Goal: Information Seeking & Learning: Get advice/opinions

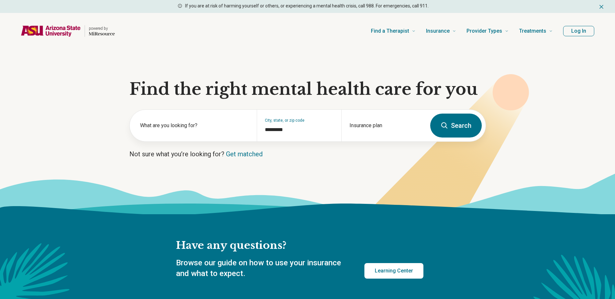
click at [365, 211] on icon at bounding box center [310, 211] width 621 height 14
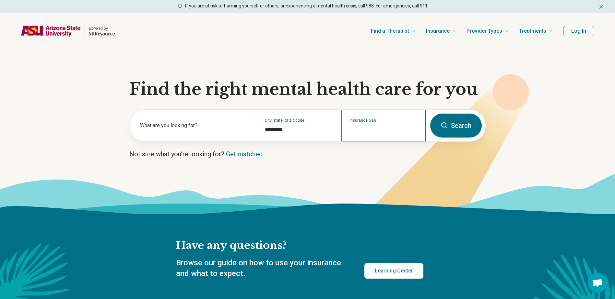
click at [371, 128] on input "Insurance plan" at bounding box center [383, 130] width 69 height 8
click at [360, 132] on input "Insurance plan" at bounding box center [383, 130] width 69 height 8
type input "***"
click at [374, 151] on div "Banner Health" at bounding box center [367, 153] width 50 height 13
click at [380, 129] on input "Insurance plan" at bounding box center [383, 130] width 69 height 8
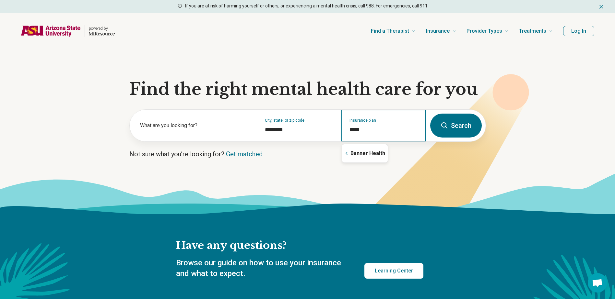
click at [386, 132] on input "*****" at bounding box center [383, 130] width 69 height 8
type input "*****"
click at [451, 128] on button "Search" at bounding box center [456, 126] width 52 height 24
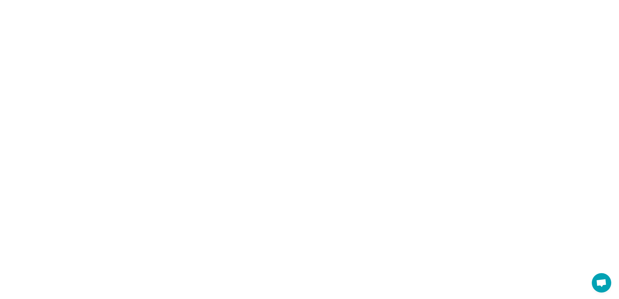
click at [382, 0] on html "1 option available." at bounding box center [309, 0] width 619 height 0
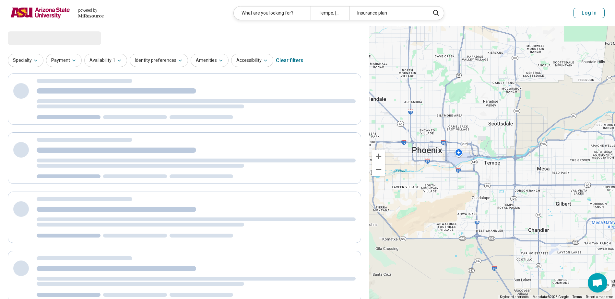
select select "***"
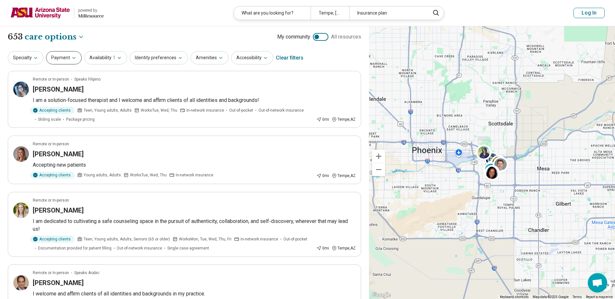
click at [66, 59] on button "Payment" at bounding box center [64, 57] width 36 height 13
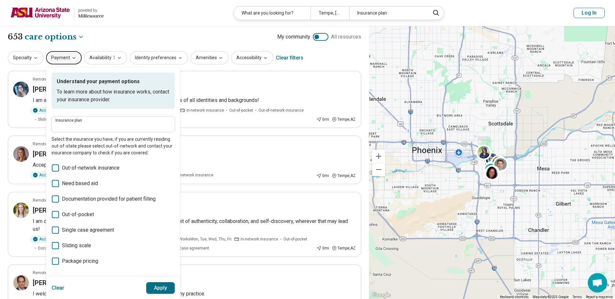
click at [66, 59] on button "Payment" at bounding box center [64, 57] width 36 height 13
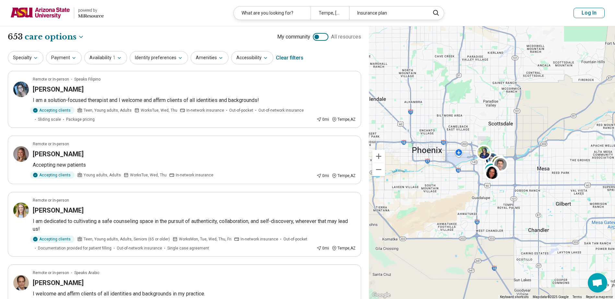
click at [51, 10] on img at bounding box center [40, 13] width 60 height 16
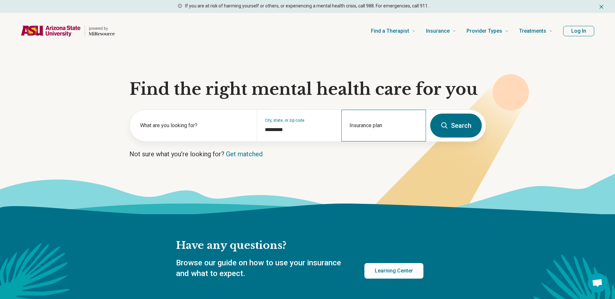
click at [371, 122] on div "Insurance plan" at bounding box center [383, 126] width 85 height 32
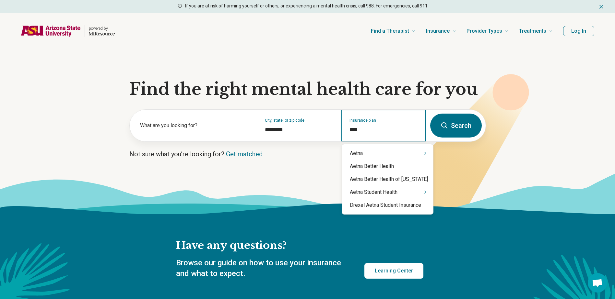
type input "*****"
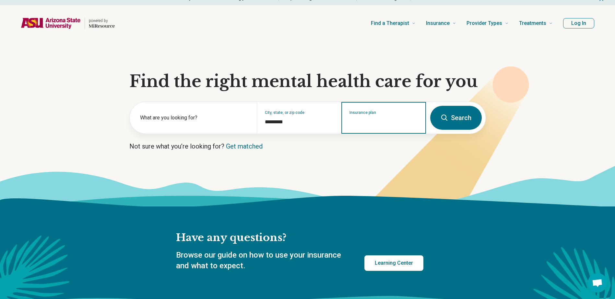
scroll to position [32, 0]
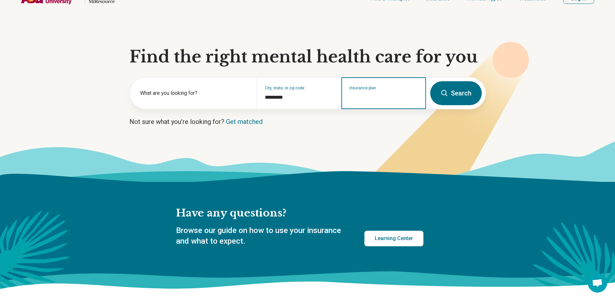
click at [360, 98] on input "Insurance plan" at bounding box center [383, 98] width 69 height 8
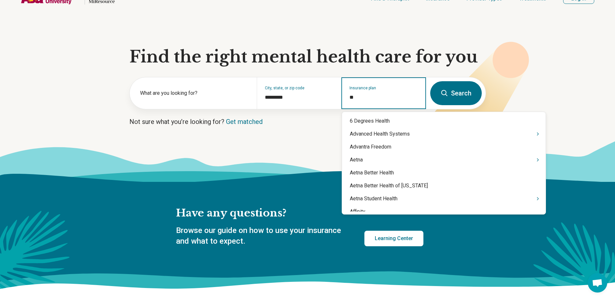
type input "***"
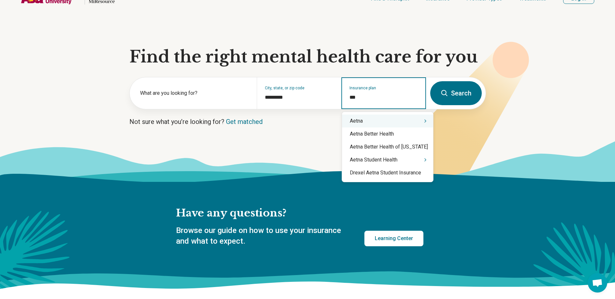
click at [367, 122] on div "Aetna" at bounding box center [387, 121] width 91 height 13
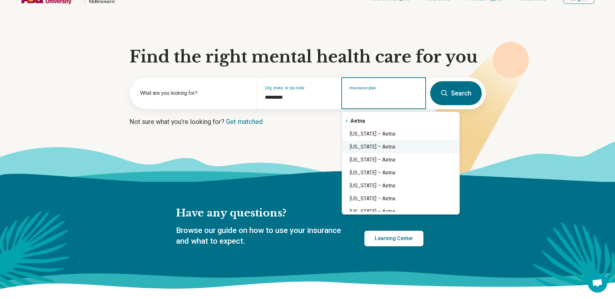
click at [364, 147] on div "Arizona – Aetna" at bounding box center [400, 147] width 117 height 13
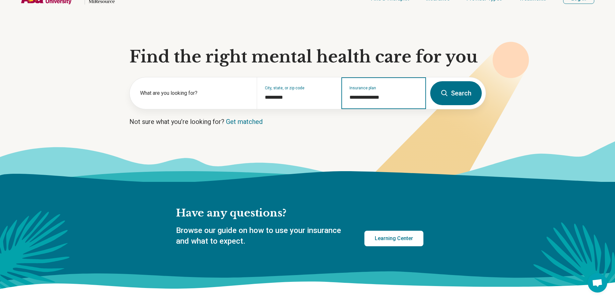
type input "**********"
click at [461, 97] on button "Search" at bounding box center [456, 93] width 52 height 24
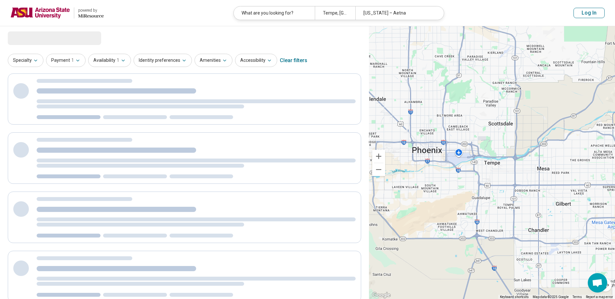
select select "***"
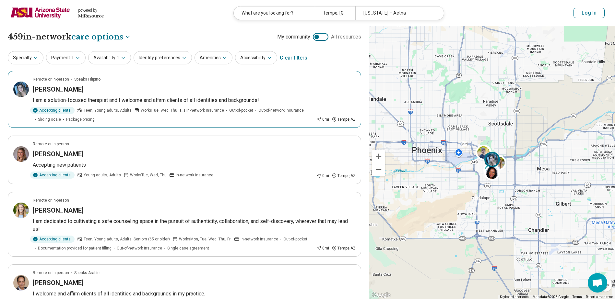
click at [151, 80] on div "Remote or In-person Speaks Filipino" at bounding box center [194, 79] width 323 height 6
click at [588, 12] on button "Log In" at bounding box center [588, 13] width 31 height 10
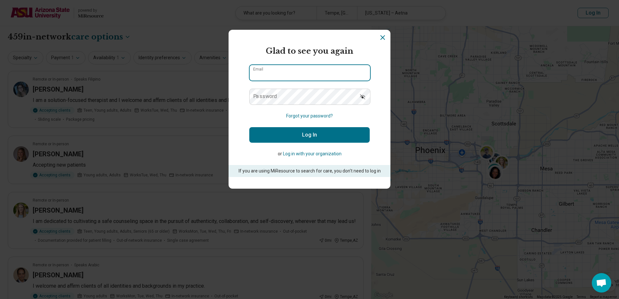
click at [268, 72] on input "Email" at bounding box center [310, 73] width 121 height 16
type input "**********"
click at [255, 95] on label "Password" at bounding box center [265, 96] width 24 height 5
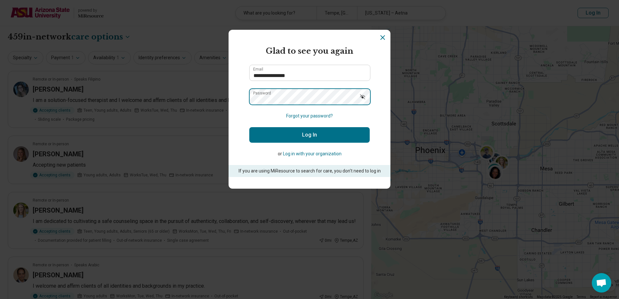
click at [249, 127] on button "Log In" at bounding box center [309, 135] width 121 height 16
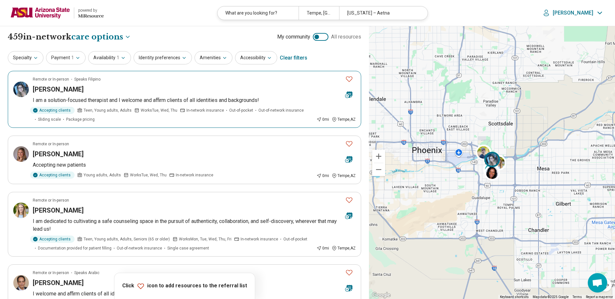
click at [348, 79] on icon "Favorite" at bounding box center [349, 79] width 8 height 8
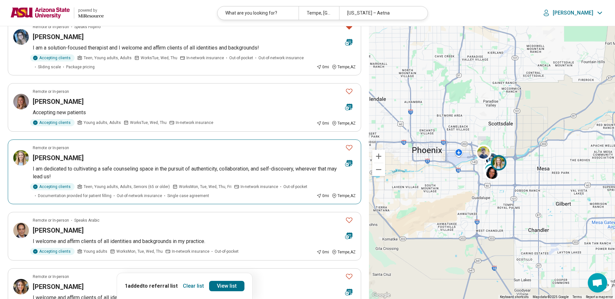
scroll to position [65, 0]
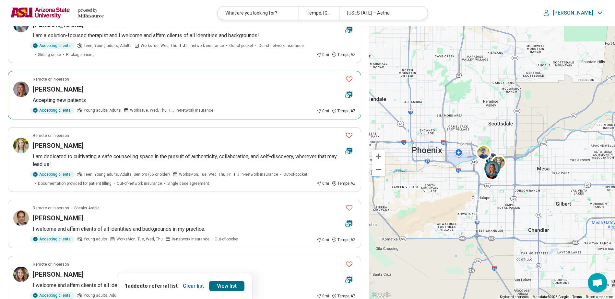
click at [143, 85] on div "Regan O'Brien" at bounding box center [186, 89] width 307 height 9
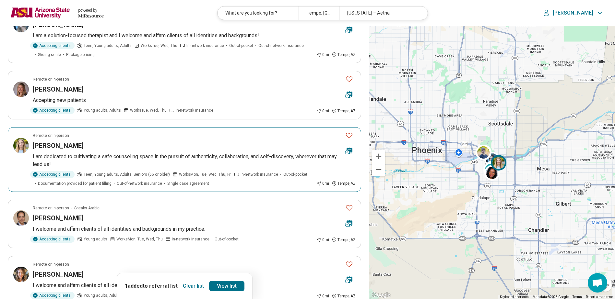
click at [175, 144] on div "Arielle Arnett" at bounding box center [186, 145] width 307 height 9
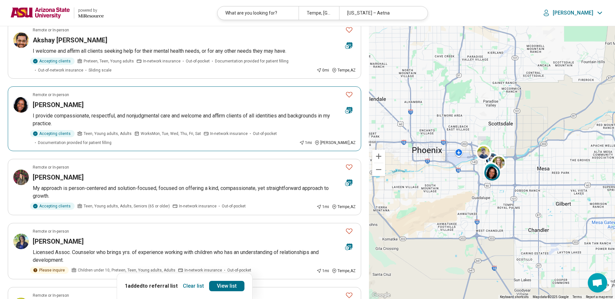
scroll to position [356, 0]
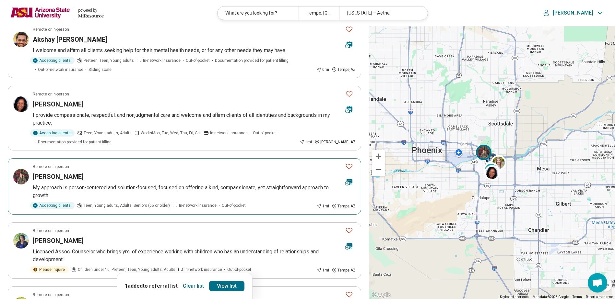
click at [208, 184] on p "My approach is person-centered and solution-focused, focused on offering a kind…" at bounding box center [194, 192] width 323 height 16
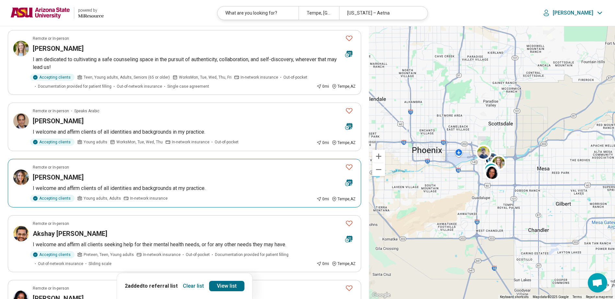
scroll to position [0, 0]
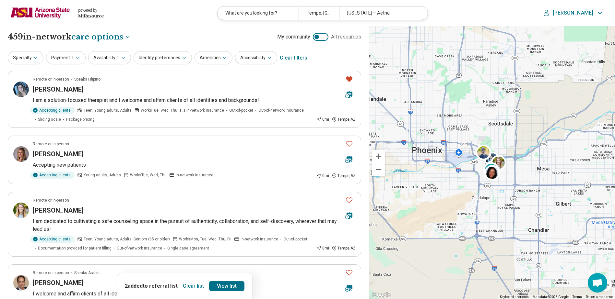
click at [34, 14] on img at bounding box center [40, 13] width 60 height 16
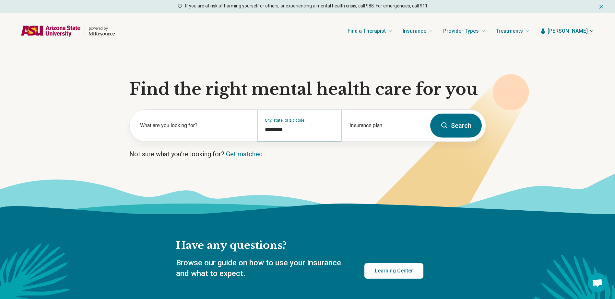
click at [278, 130] on input "*********" at bounding box center [299, 130] width 69 height 8
drag, startPoint x: 295, startPoint y: 130, endPoint x: 233, endPoint y: 130, distance: 62.5
click at [233, 130] on div "What are you looking for? City, state, or zip code ********* Insurance plan" at bounding box center [278, 126] width 296 height 32
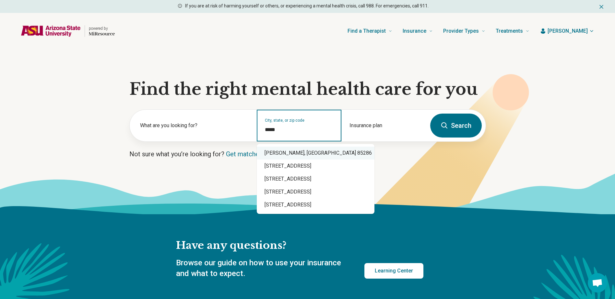
click at [307, 152] on div "Chandler, AZ 85286" at bounding box center [316, 153] width 118 height 13
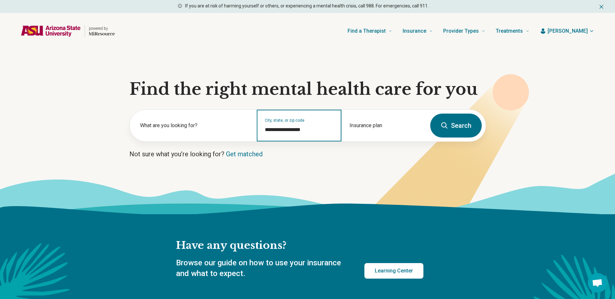
type input "**********"
click at [457, 125] on button "Search" at bounding box center [456, 126] width 52 height 24
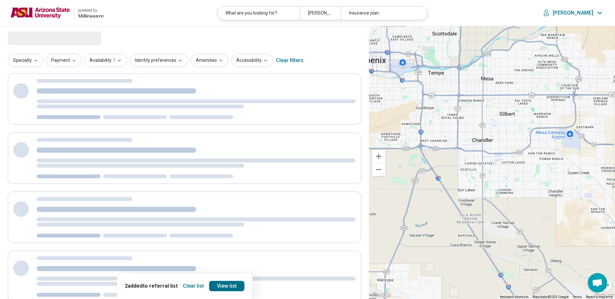
select select "***"
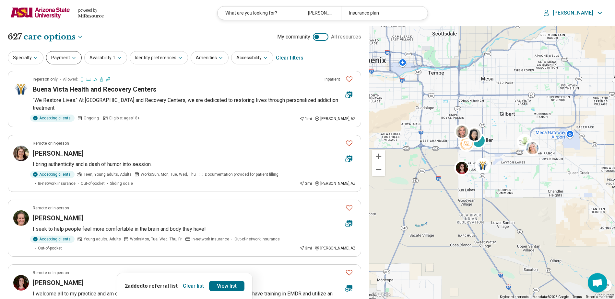
click at [70, 61] on button "Payment" at bounding box center [64, 57] width 36 height 13
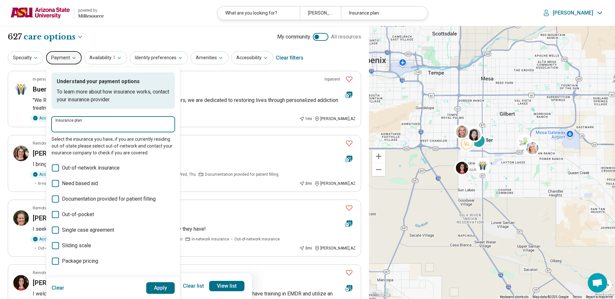
click at [78, 124] on input "Insurance plan" at bounding box center [112, 127] width 115 height 8
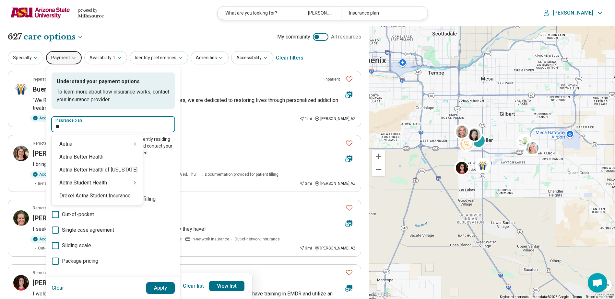
type input "***"
click at [79, 143] on div "Aetna" at bounding box center [97, 144] width 91 height 13
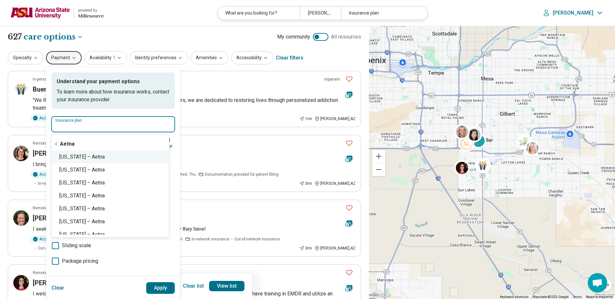
click at [70, 159] on div "Arizona – Aetna" at bounding box center [110, 157] width 117 height 13
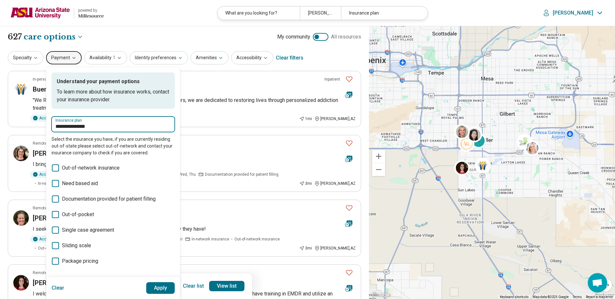
type input "**********"
click at [160, 290] on button "Apply" at bounding box center [160, 288] width 29 height 12
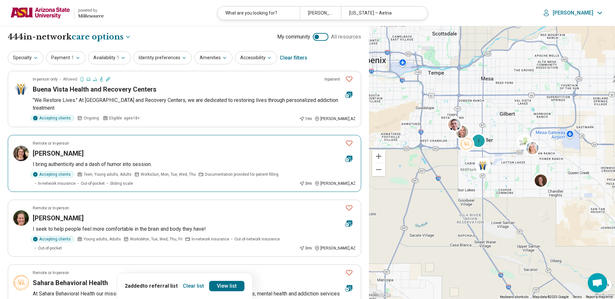
click at [126, 150] on div "Aviya Bensky" at bounding box center [186, 153] width 307 height 9
click at [348, 142] on icon "Favorite" at bounding box center [349, 143] width 8 height 8
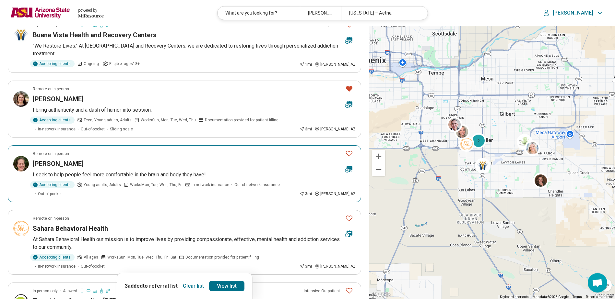
scroll to position [65, 0]
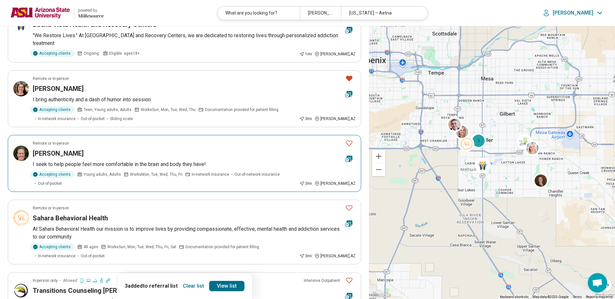
click at [167, 152] on div "Linnea Lowe" at bounding box center [186, 153] width 307 height 9
click at [349, 144] on icon "Favorite" at bounding box center [349, 143] width 8 height 8
click at [233, 288] on link "View list" at bounding box center [226, 286] width 35 height 10
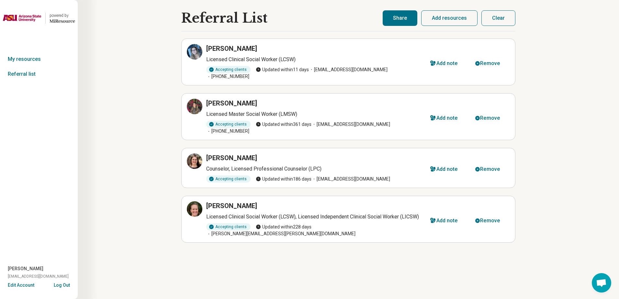
click at [397, 16] on button "Share" at bounding box center [400, 18] width 35 height 16
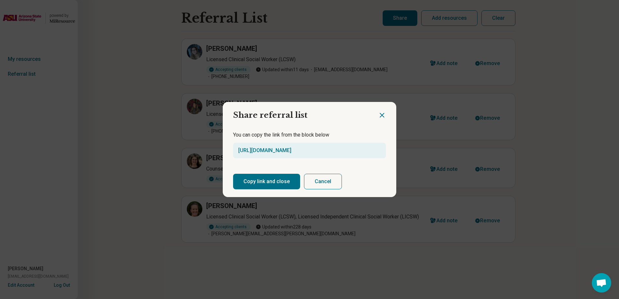
click at [282, 182] on button "Copy link and close" at bounding box center [266, 182] width 67 height 16
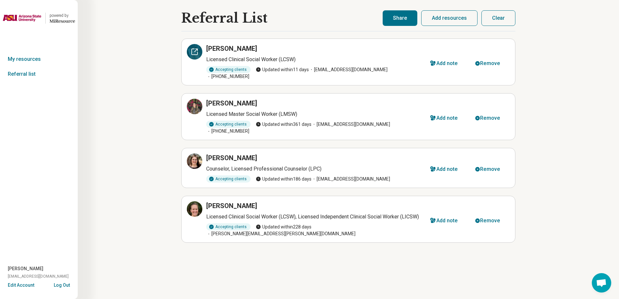
click at [192, 51] on icon at bounding box center [195, 52] width 8 height 8
click at [503, 21] on button "Clear" at bounding box center [499, 18] width 34 height 16
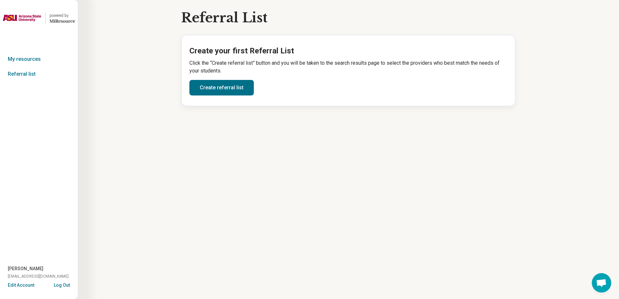
click at [14, 17] on img at bounding box center [22, 18] width 39 height 16
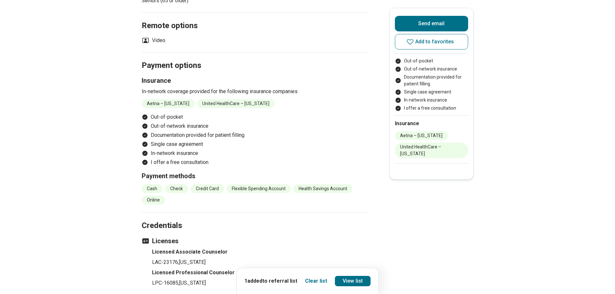
scroll to position [454, 0]
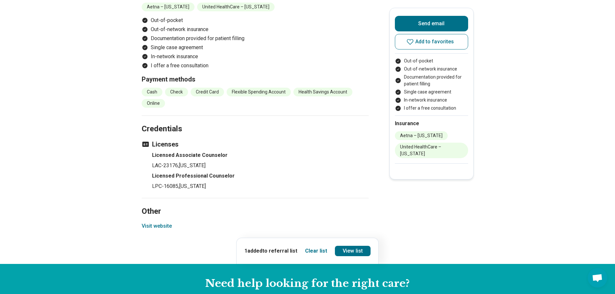
click at [152, 226] on button "Visit website" at bounding box center [157, 227] width 30 height 8
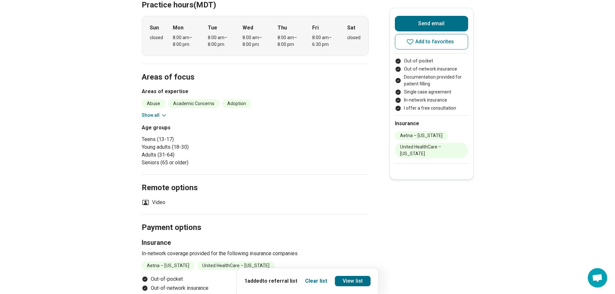
scroll to position [130, 0]
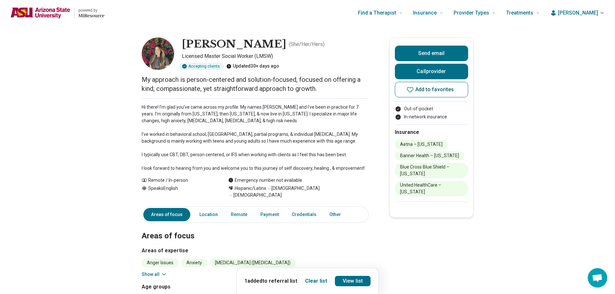
click at [411, 89] on icon at bounding box center [410, 90] width 8 height 8
click at [353, 282] on link "View list" at bounding box center [353, 281] width 36 height 10
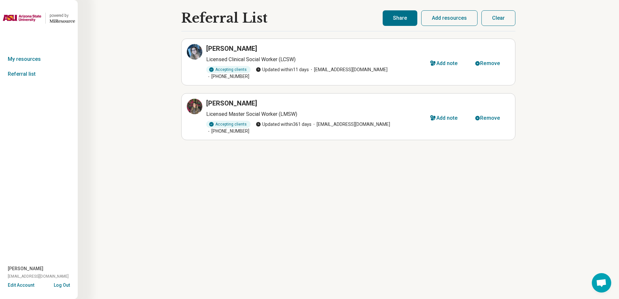
click at [402, 17] on button "Share" at bounding box center [400, 18] width 35 height 16
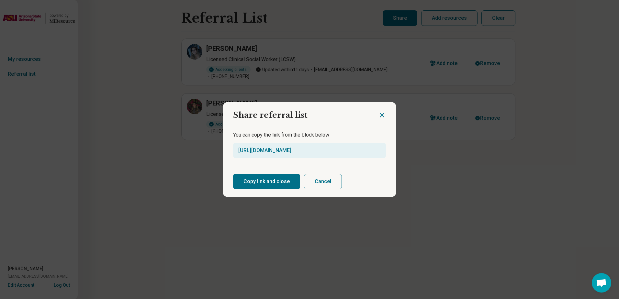
click at [271, 183] on button "Copy link and close" at bounding box center [266, 182] width 67 height 16
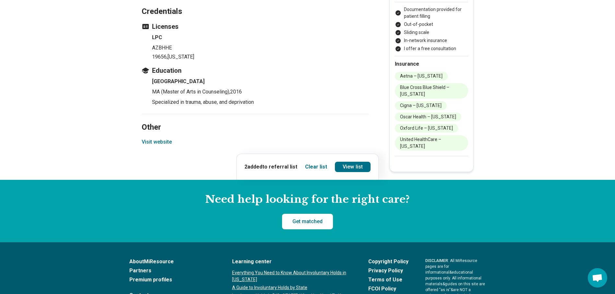
scroll to position [875, 0]
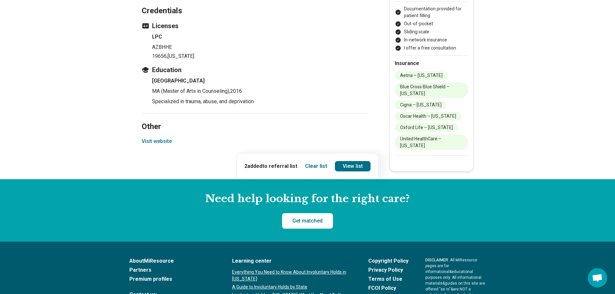
click at [161, 138] on button "Visit website" at bounding box center [157, 142] width 30 height 8
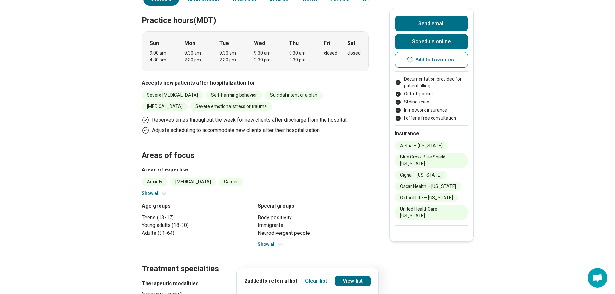
scroll to position [227, 0]
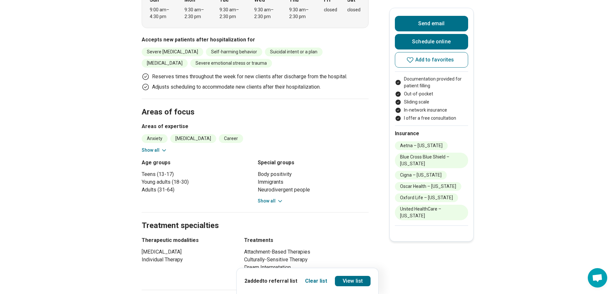
click at [158, 147] on button "Show all" at bounding box center [155, 150] width 26 height 7
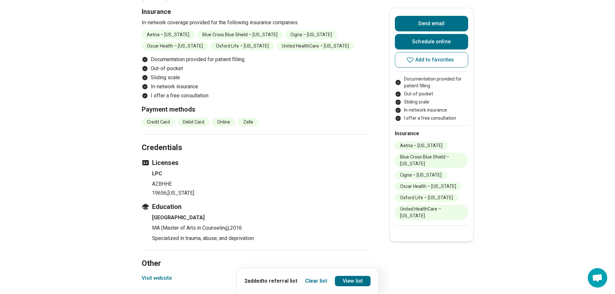
scroll to position [842, 0]
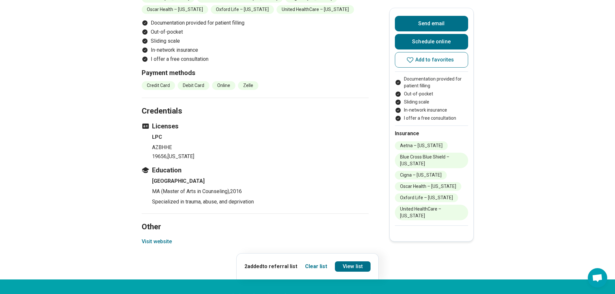
click at [166, 238] on button "Visit website" at bounding box center [157, 242] width 30 height 8
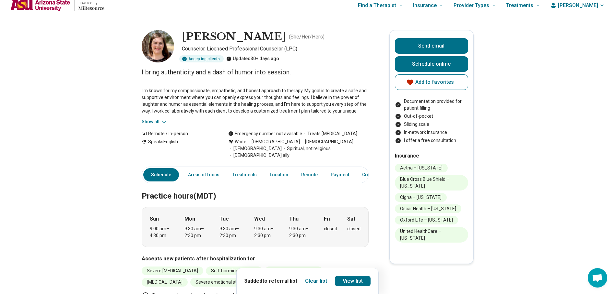
scroll to position [0, 5]
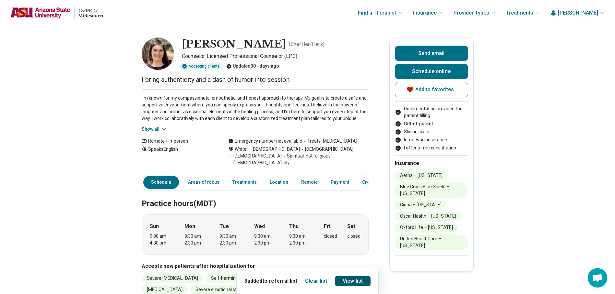
click at [348, 282] on link "View list" at bounding box center [353, 281] width 36 height 10
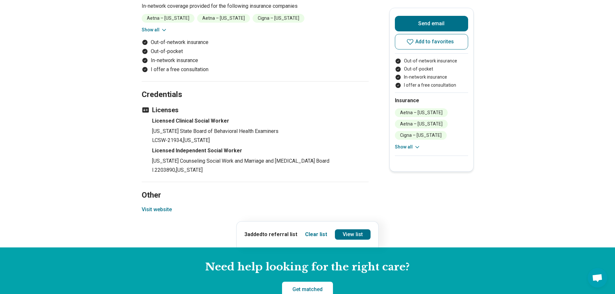
scroll to position [648, 0]
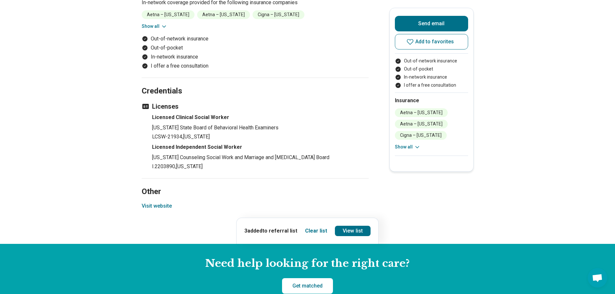
click at [165, 208] on button "Visit website" at bounding box center [157, 206] width 30 height 8
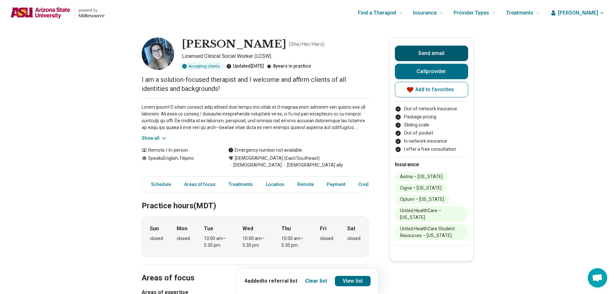
click at [431, 50] on button "Send email" at bounding box center [431, 54] width 73 height 16
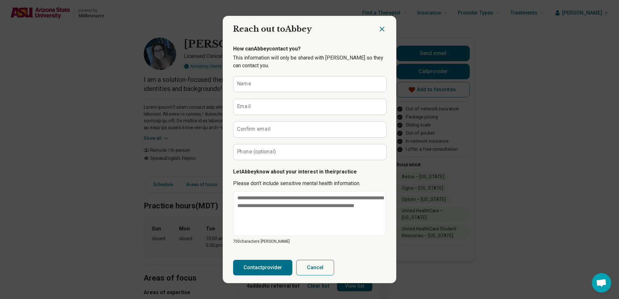
click at [379, 32] on icon "Close dialog" at bounding box center [382, 29] width 8 height 8
